Goal: Information Seeking & Learning: Learn about a topic

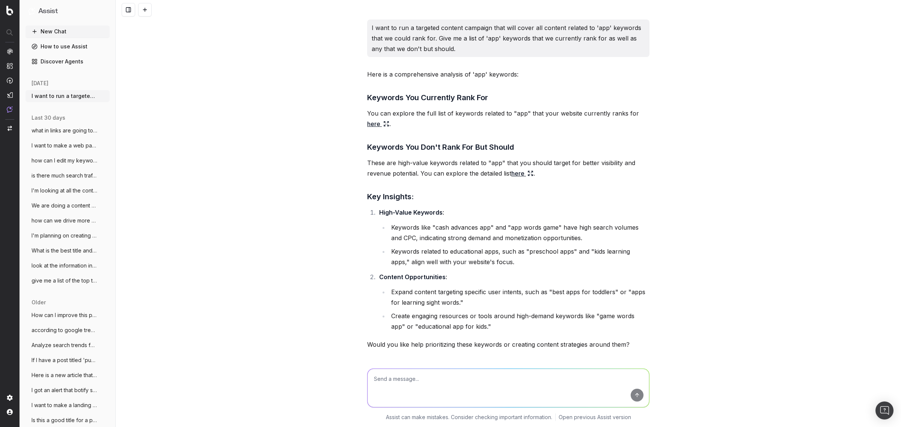
scroll to position [1181, 0]
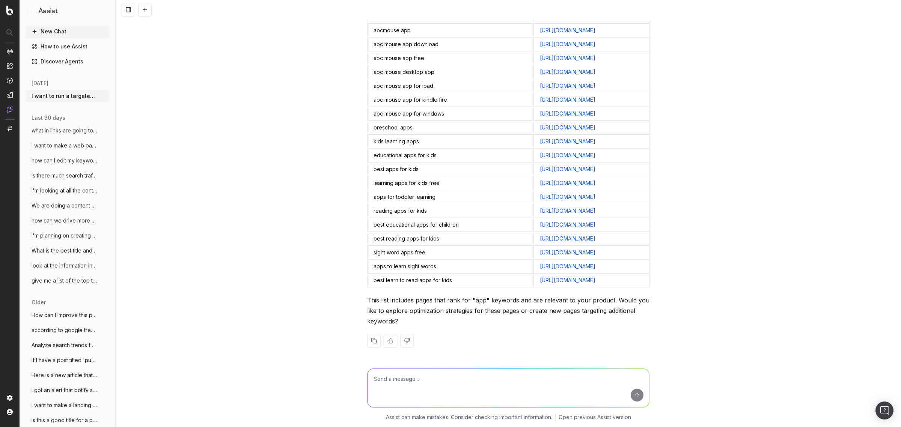
click at [196, 121] on div "I want to run a targeted content campaign that will cover all content related t…" at bounding box center [509, 213] width 786 height 427
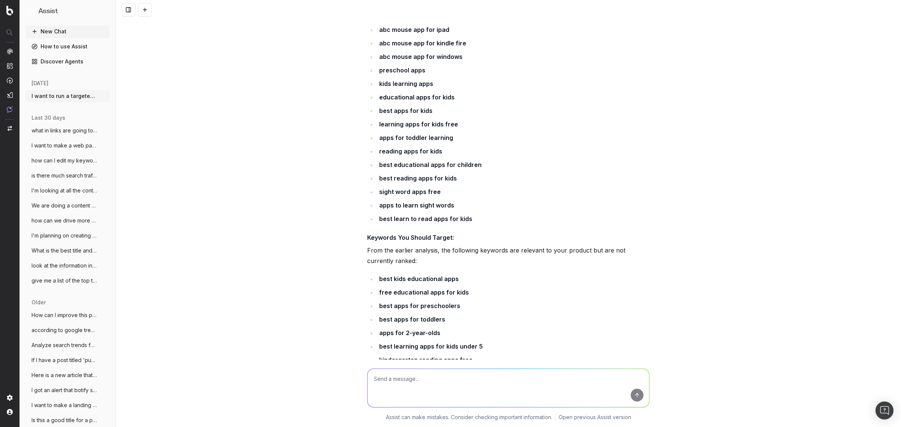
scroll to position [571, 0]
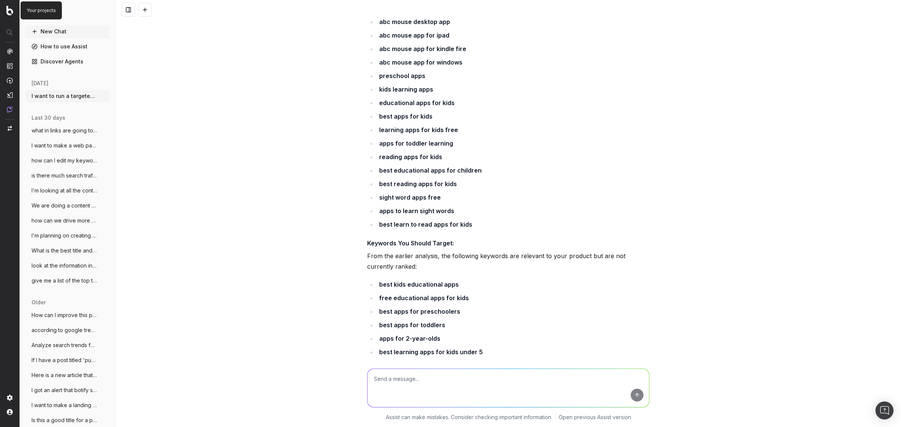
click at [9, 14] on img at bounding box center [9, 11] width 7 height 10
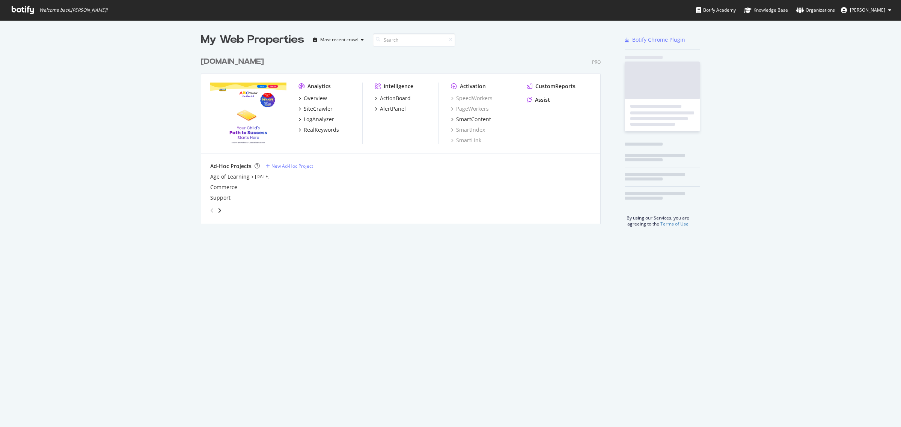
scroll to position [421, 887]
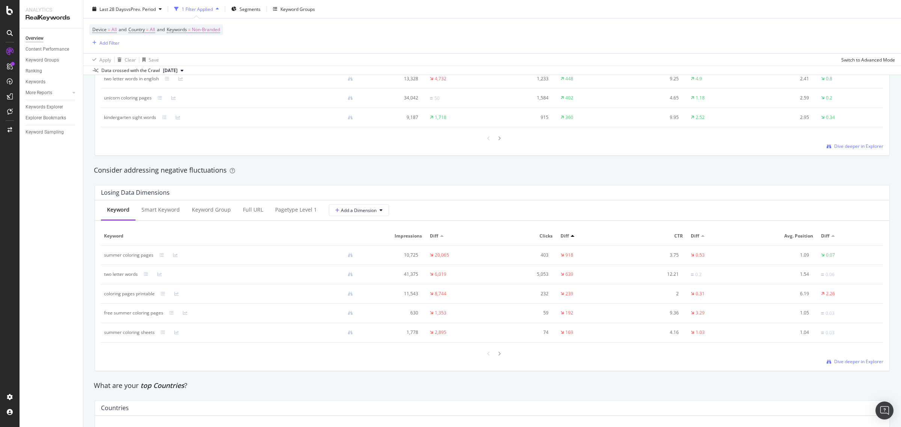
scroll to position [768, 0]
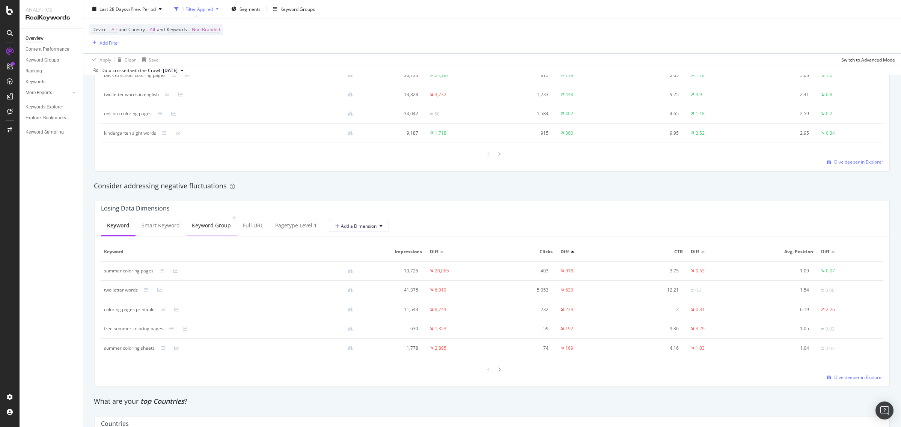
click at [204, 228] on div "Keyword Group" at bounding box center [211, 226] width 39 height 8
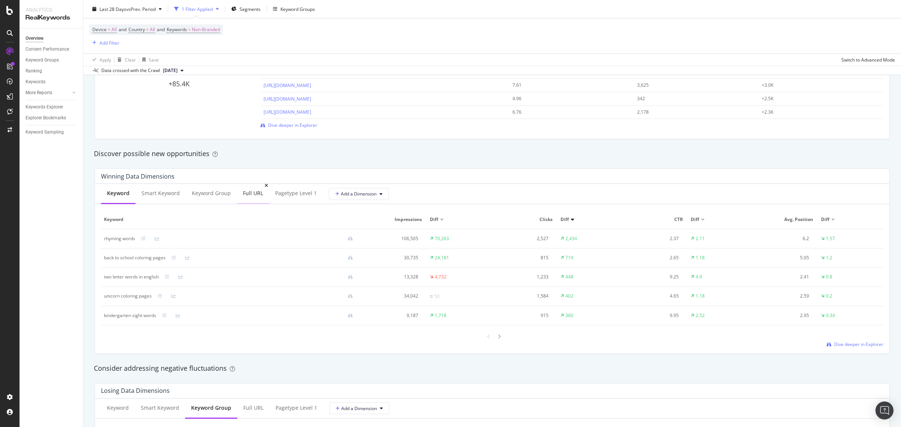
scroll to position [581, 0]
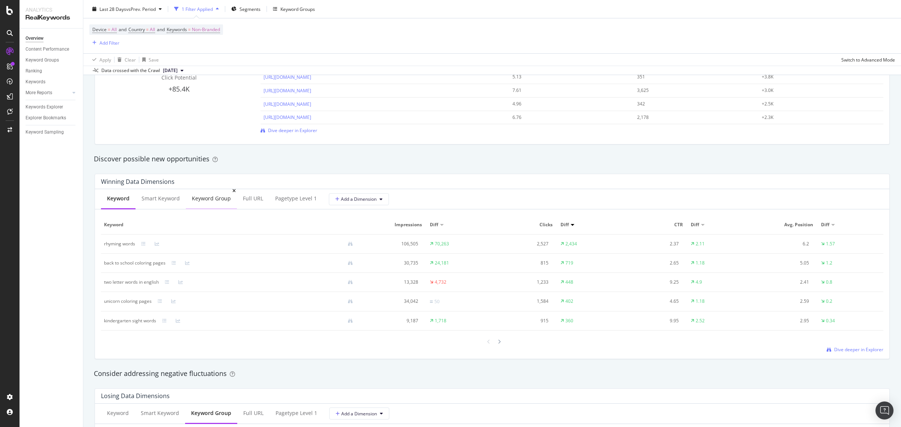
click at [198, 198] on div "Keyword Group" at bounding box center [211, 199] width 39 height 8
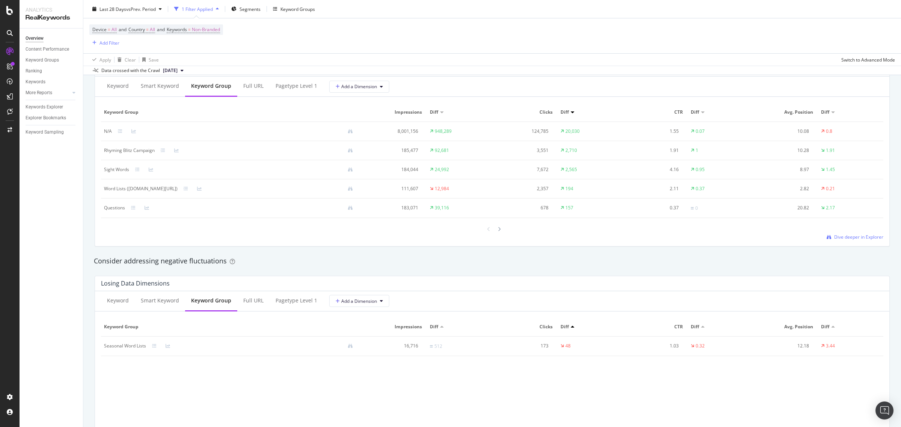
scroll to position [721, 0]
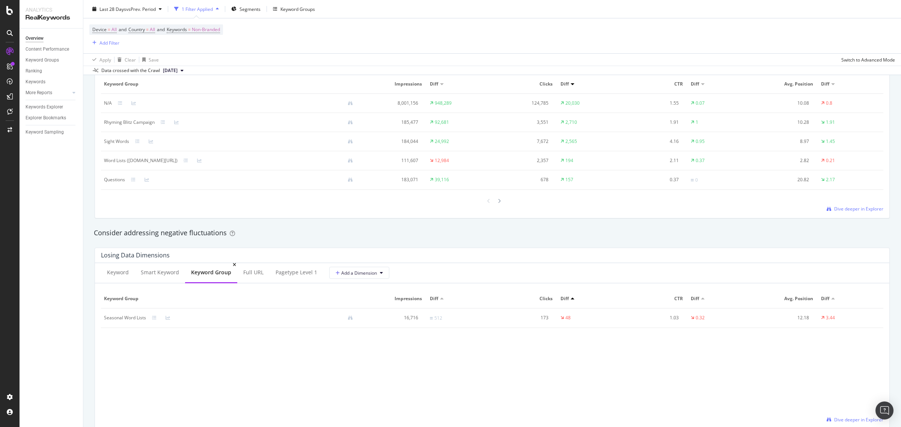
click at [214, 272] on div "Keyword Group" at bounding box center [211, 273] width 40 height 8
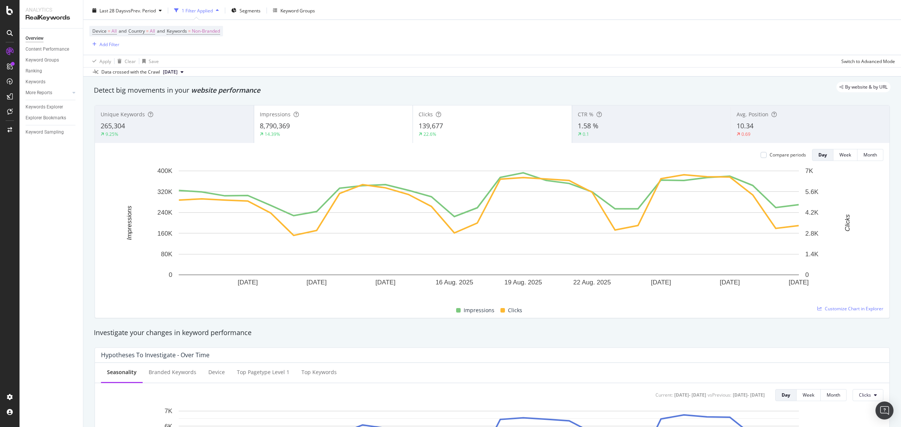
scroll to position [0, 0]
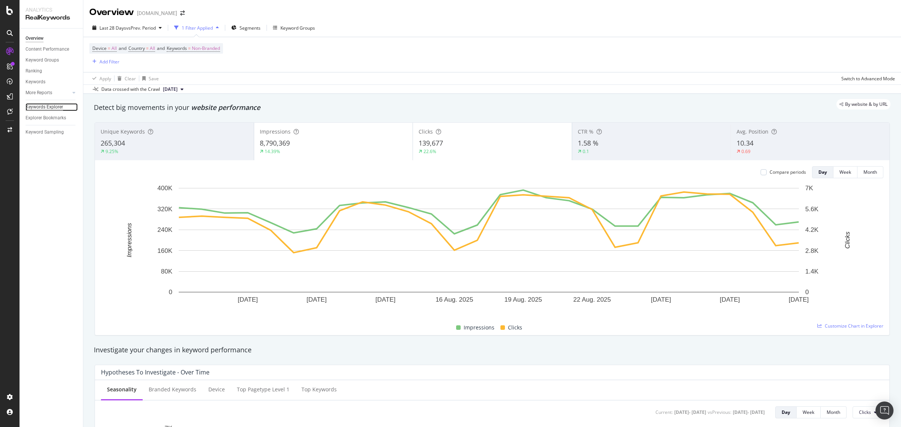
click at [46, 105] on div "Keywords Explorer" at bounding box center [45, 107] width 38 height 8
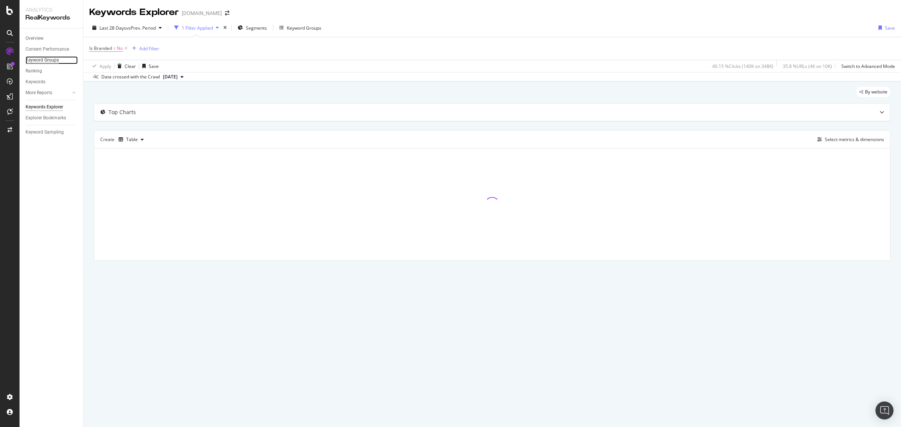
click at [51, 61] on div "Keyword Groups" at bounding box center [42, 60] width 33 height 8
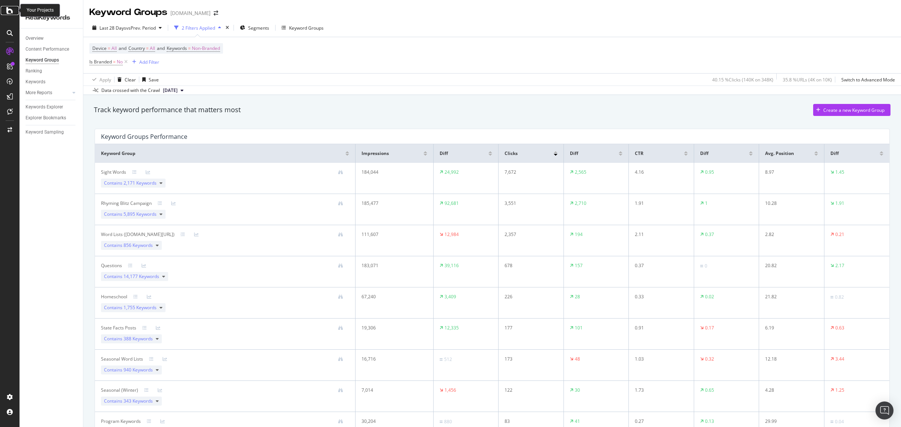
click at [6, 8] on div at bounding box center [10, 10] width 18 height 9
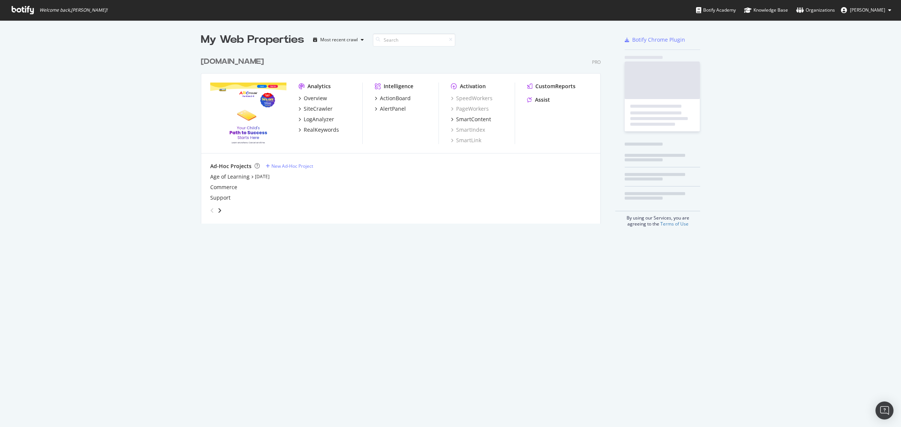
scroll to position [421, 887]
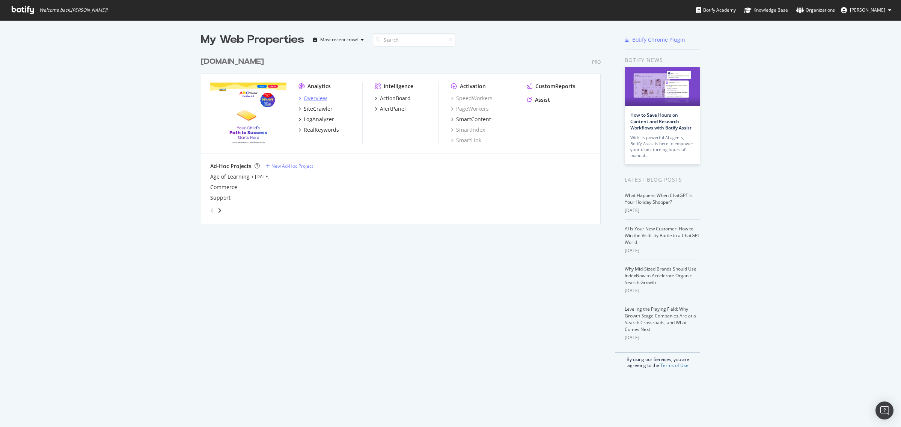
click at [309, 98] on div "Overview" at bounding box center [315, 99] width 23 height 8
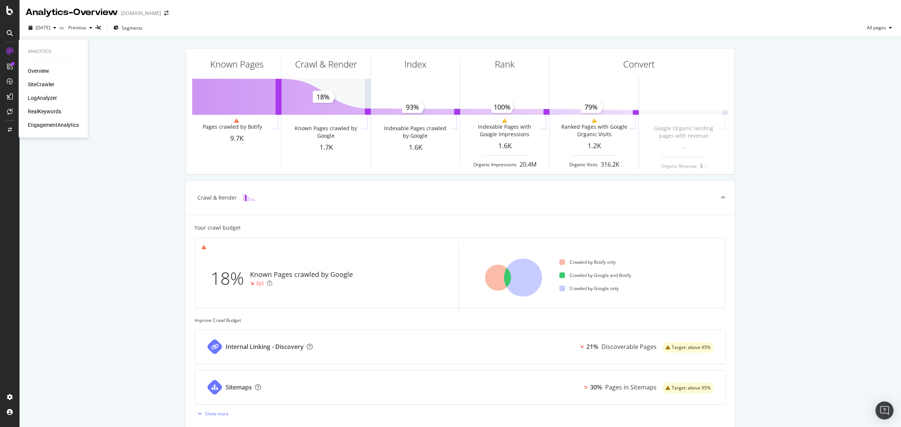
click at [48, 113] on div "RealKeywords" at bounding box center [44, 112] width 33 height 8
